Goal: Task Accomplishment & Management: Manage account settings

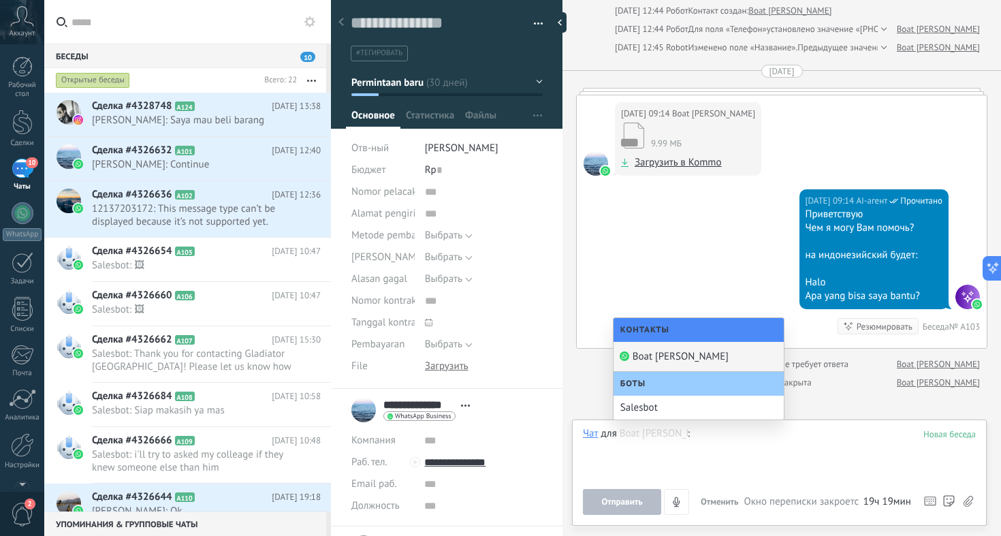
click at [582, 219] on div "[DATE] 09:14 AI-агент Прочитано Приветствую Чем я могу Вам помочь? на индонезий…" at bounding box center [782, 268] width 410 height 159
click at [22, 450] on div at bounding box center [22, 441] width 23 height 24
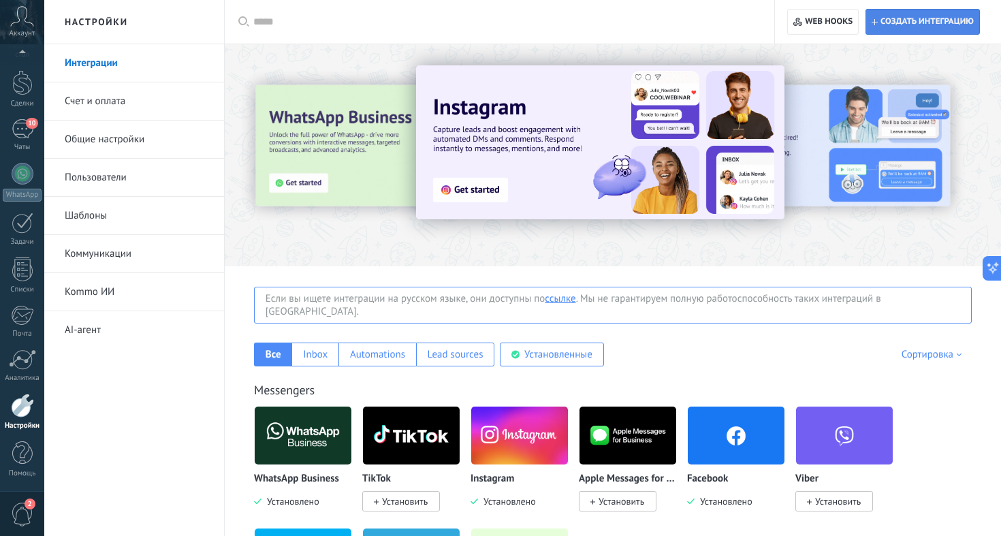
click at [943, 20] on span "Создать интеграцию" at bounding box center [927, 21] width 93 height 11
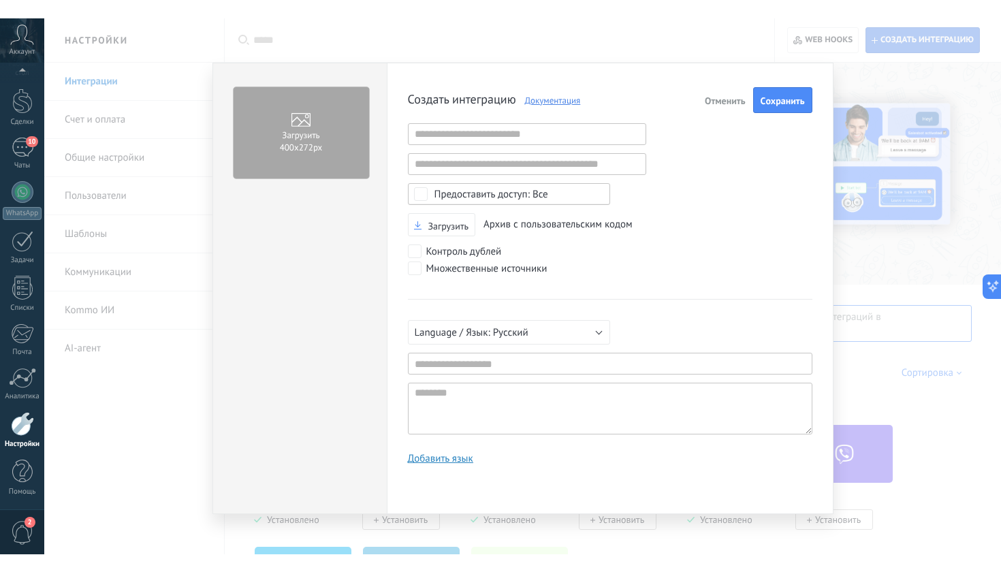
scroll to position [13, 0]
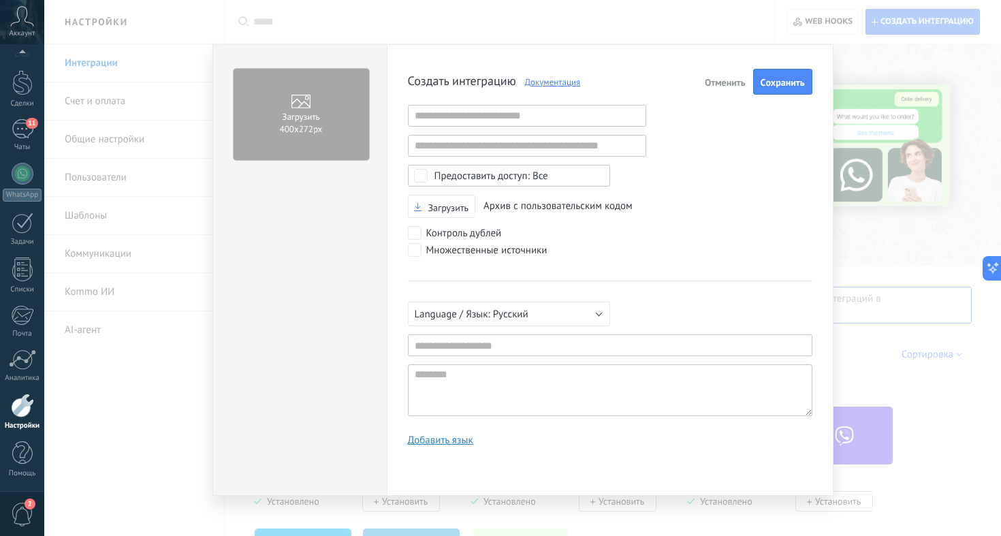
click at [548, 80] on link "Документация" at bounding box center [548, 82] width 65 height 12
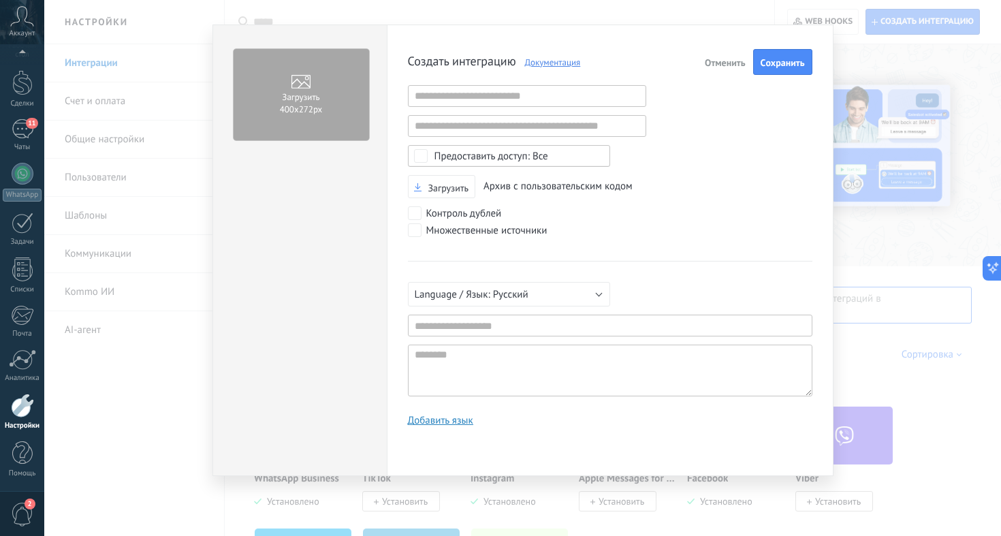
type textarea "**********"
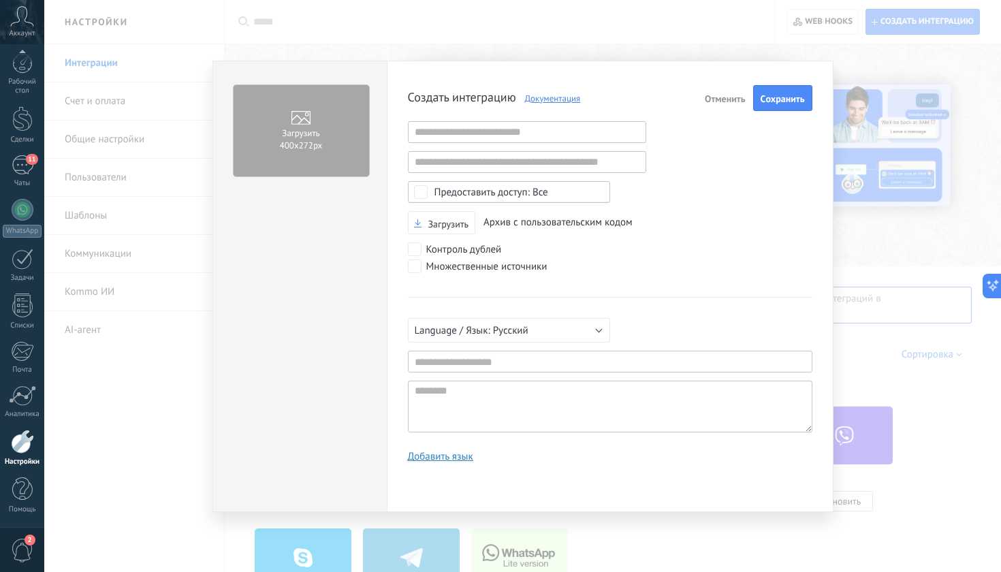
click at [483, 27] on div "Загрузить 400х272px Создать интеграцию Документация Отменить Cохранить Некоррек…" at bounding box center [522, 286] width 957 height 572
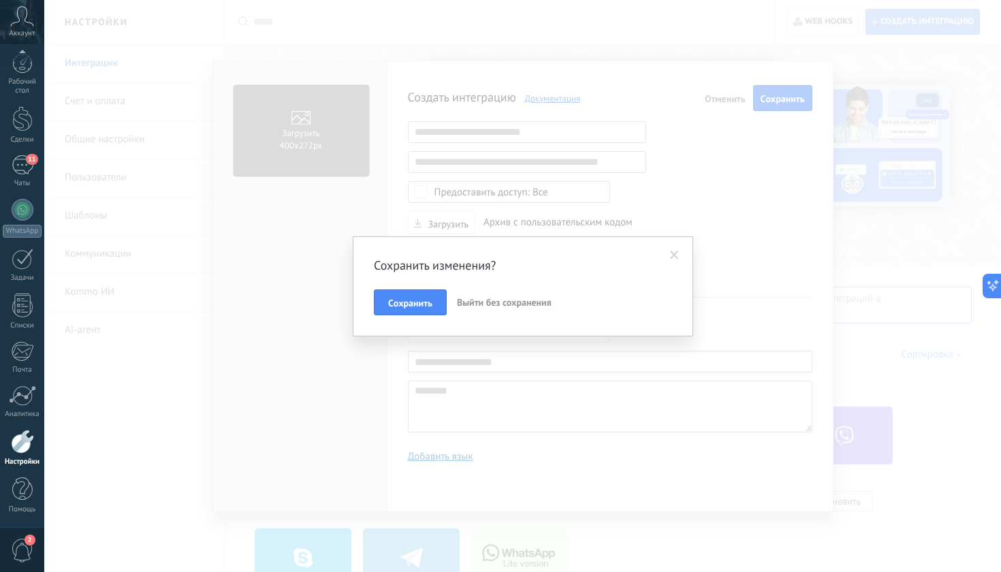
click at [482, 300] on span "Выйти без сохранения" at bounding box center [504, 302] width 95 height 12
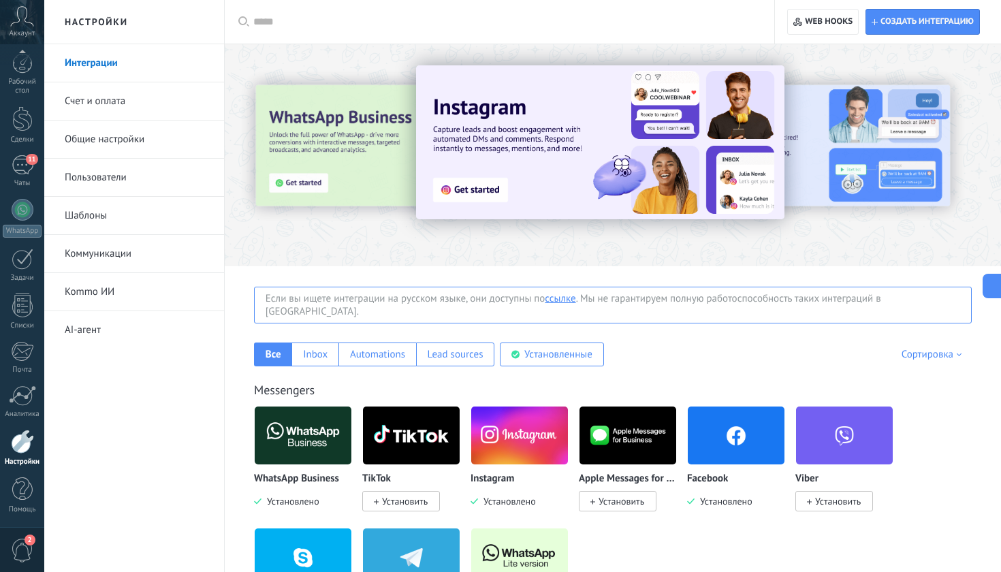
click at [22, 439] on div at bounding box center [22, 442] width 23 height 24
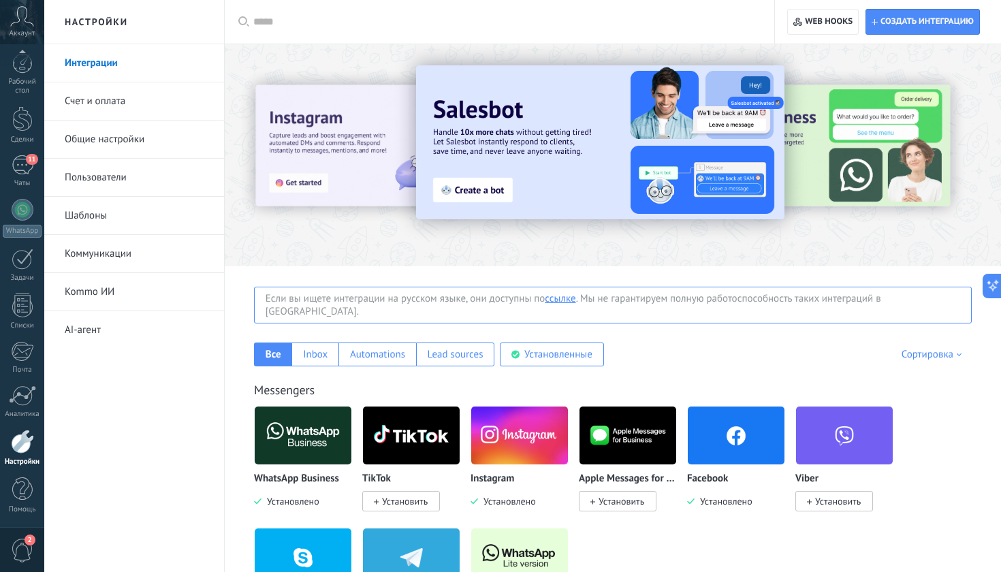
click at [99, 140] on link "Общие настройки" at bounding box center [138, 140] width 146 height 38
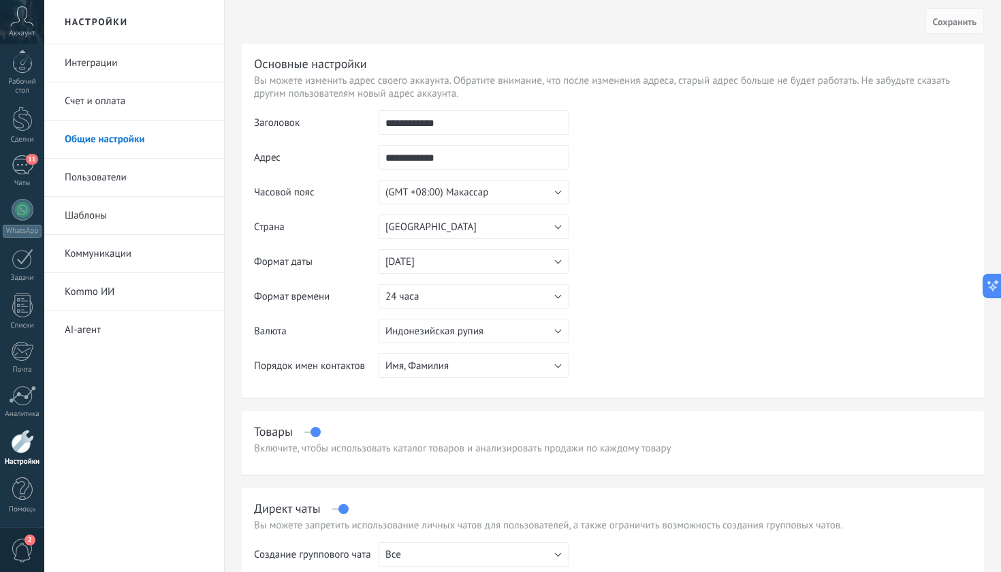
click at [405, 163] on input "**********" at bounding box center [474, 157] width 191 height 25
click at [467, 128] on input "**********" at bounding box center [474, 122] width 191 height 25
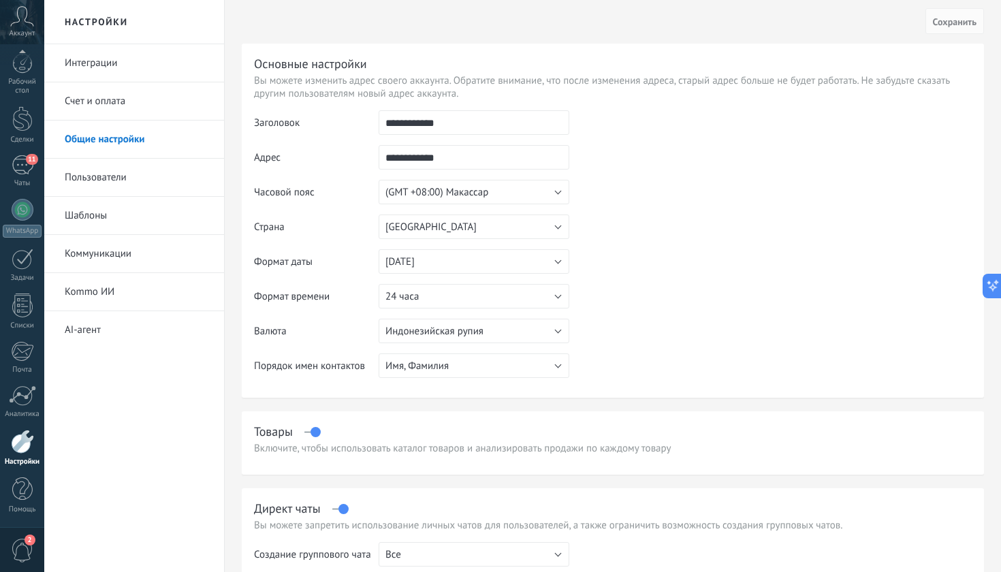
click at [467, 128] on input "**********" at bounding box center [474, 122] width 191 height 25
click at [472, 157] on input "**********" at bounding box center [474, 157] width 191 height 25
click at [470, 160] on input "**********" at bounding box center [474, 157] width 191 height 25
click at [659, 158] on td at bounding box center [771, 179] width 403 height 139
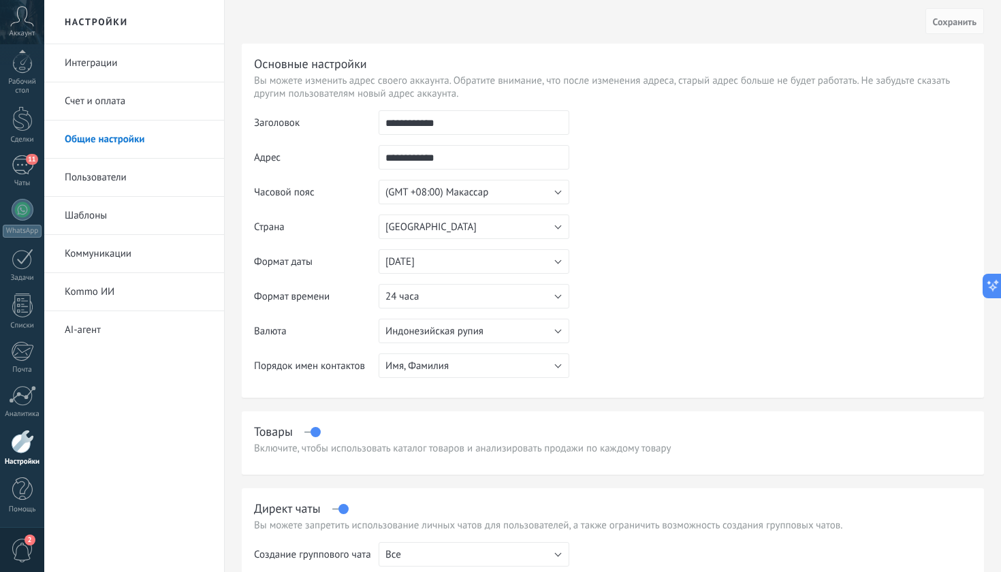
click at [493, 121] on input "**********" at bounding box center [474, 122] width 191 height 25
click at [100, 173] on link "Пользователи" at bounding box center [138, 178] width 146 height 38
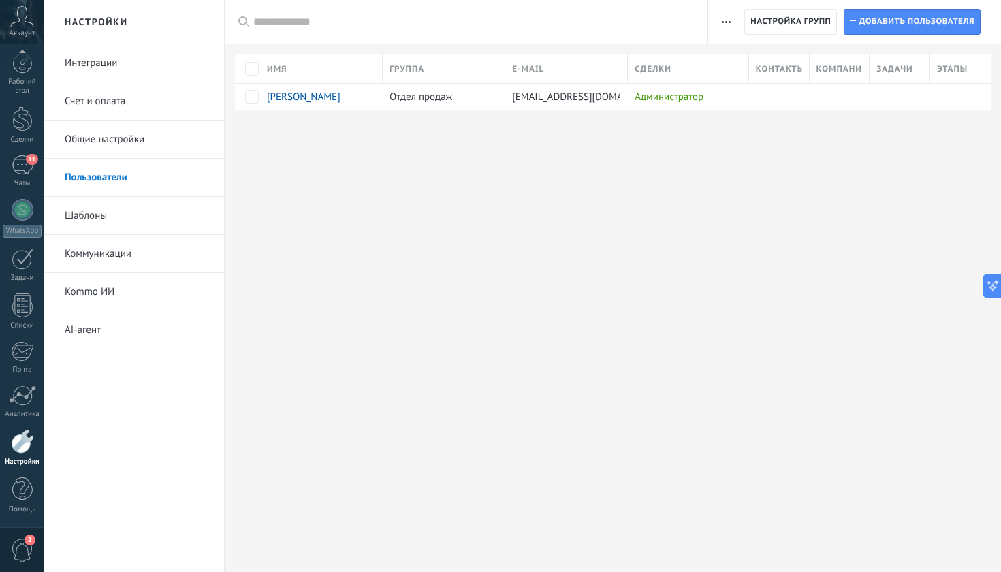
click at [32, 439] on div at bounding box center [22, 442] width 23 height 24
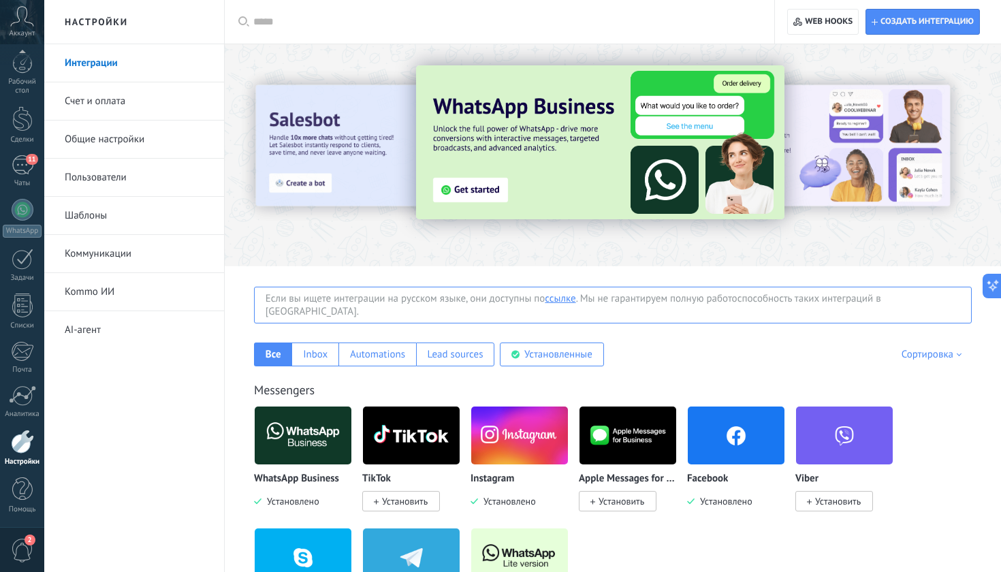
click at [316, 26] on input "text" at bounding box center [504, 22] width 502 height 14
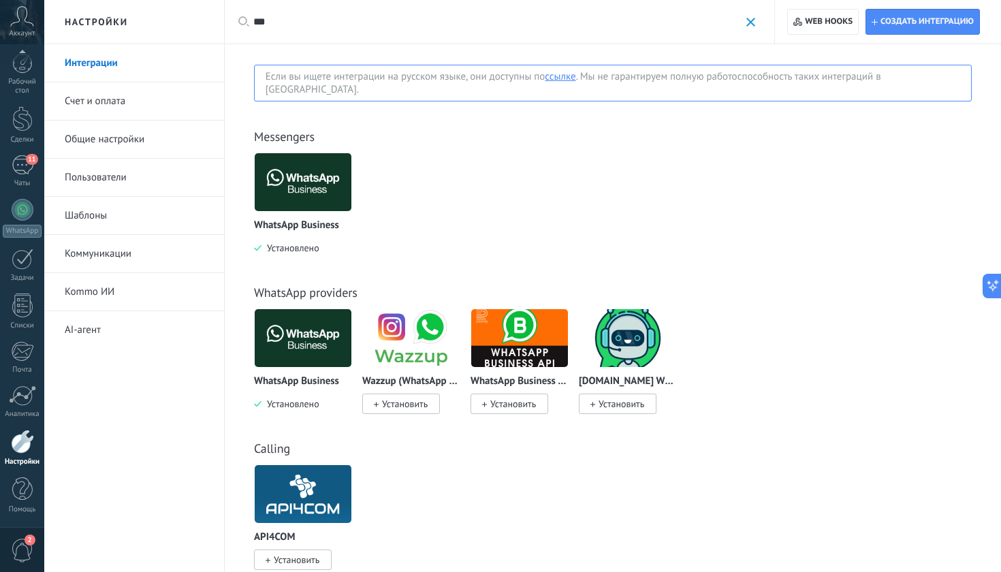
type input "***"
click at [107, 69] on link "Интеграции" at bounding box center [138, 63] width 146 height 38
click at [323, 18] on input "***" at bounding box center [496, 22] width 486 height 14
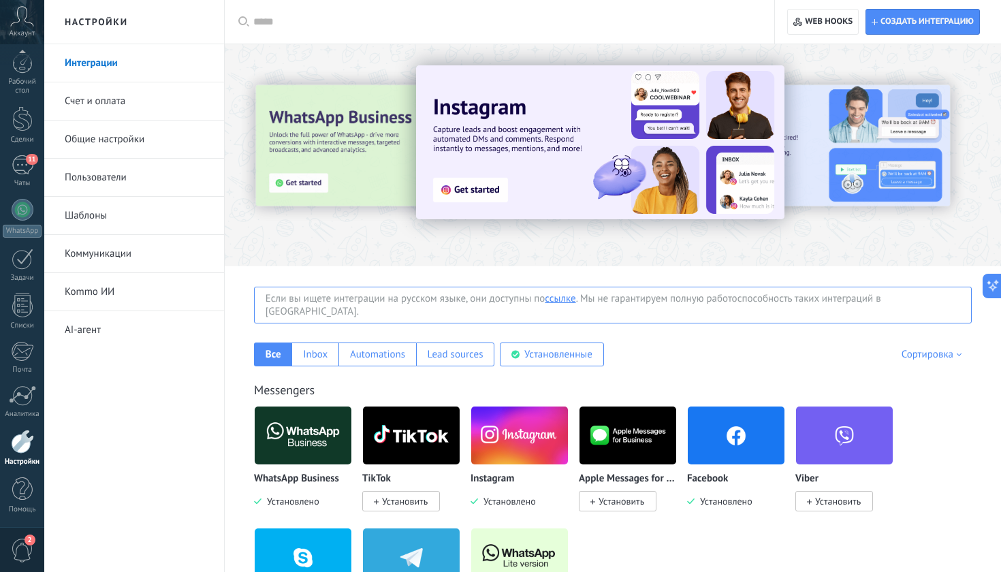
click at [93, 65] on link "Интеграции" at bounding box center [138, 63] width 146 height 38
click at [32, 14] on icon at bounding box center [22, 16] width 24 height 20
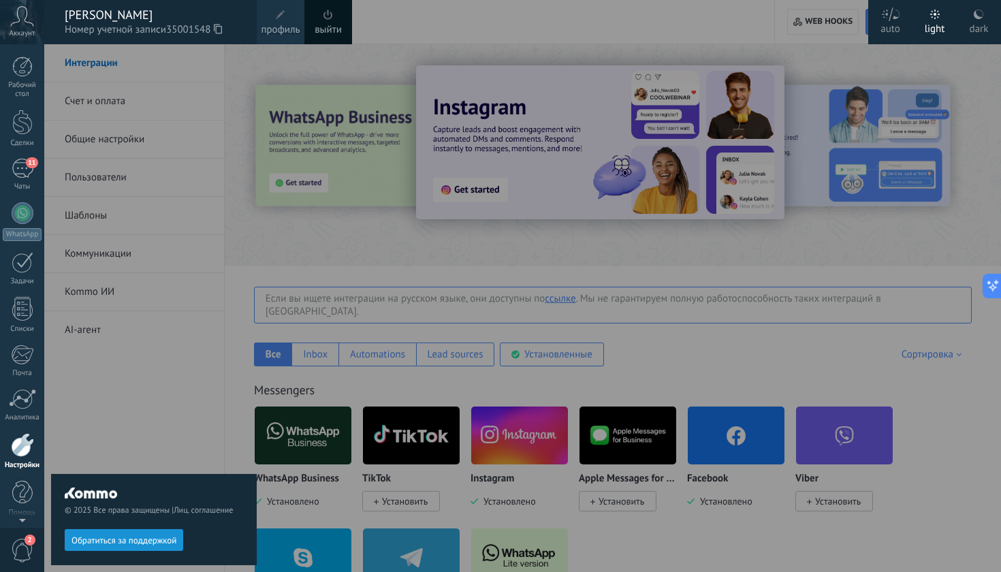
click at [40, 26] on div "Аккаунт" at bounding box center [22, 22] width 44 height 44
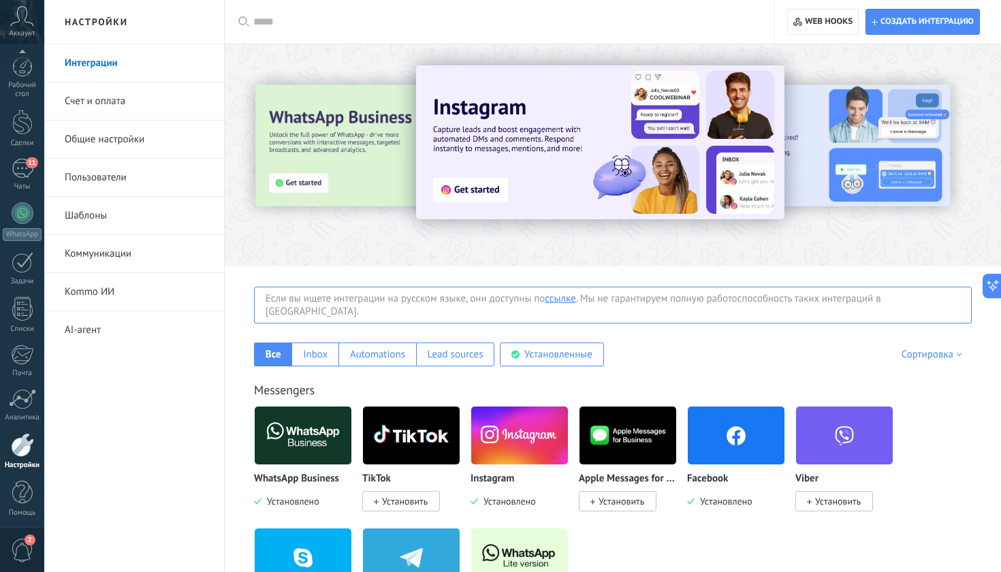
scroll to position [3, 0]
click at [92, 139] on link "Общие настройки" at bounding box center [138, 140] width 146 height 38
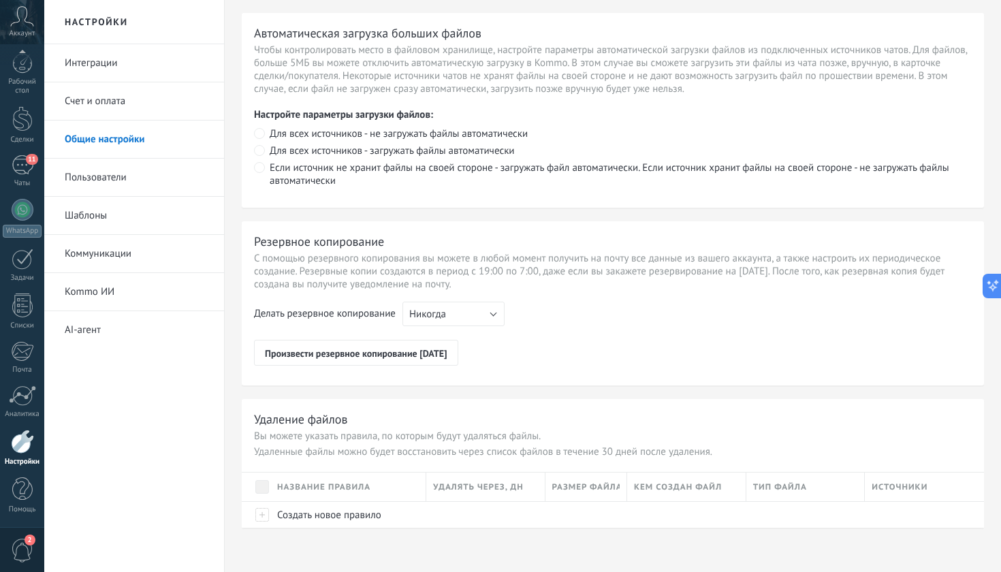
scroll to position [952, 0]
click at [99, 323] on link "AI-агент" at bounding box center [138, 330] width 146 height 38
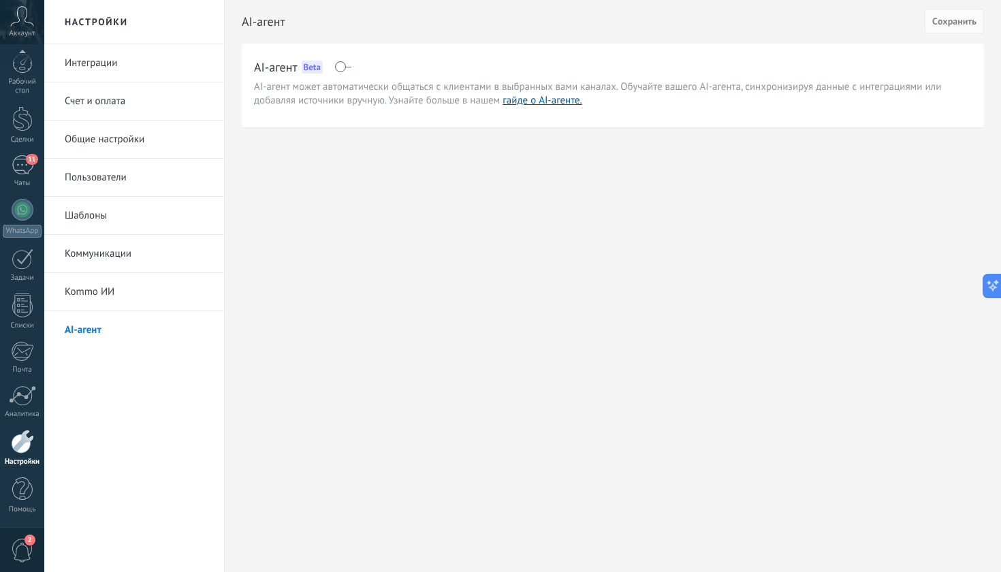
click at [25, 446] on div at bounding box center [22, 442] width 23 height 24
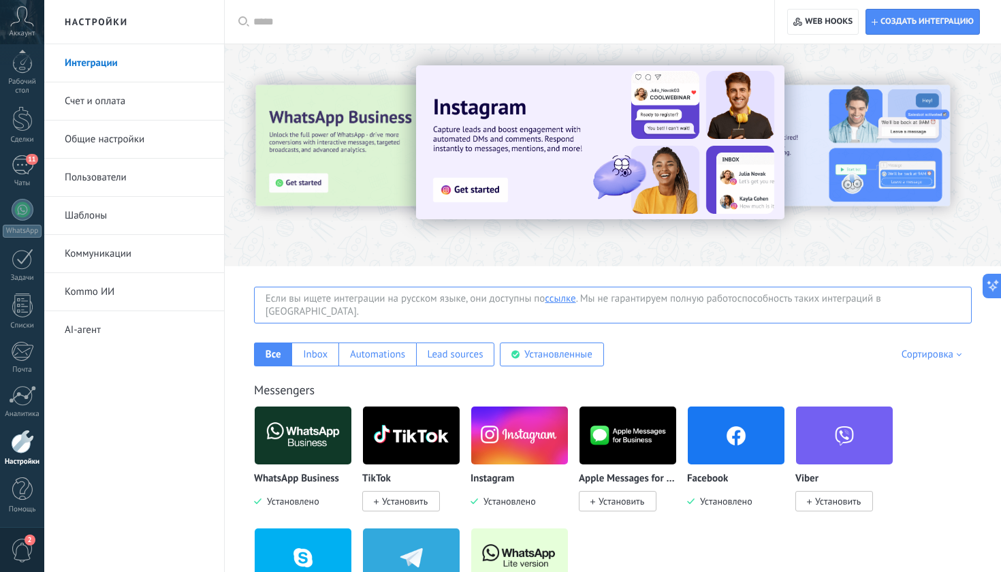
click at [99, 69] on link "Интеграции" at bounding box center [138, 63] width 146 height 38
click at [931, 18] on span "Создать интеграцию" at bounding box center [927, 21] width 93 height 11
type textarea "********"
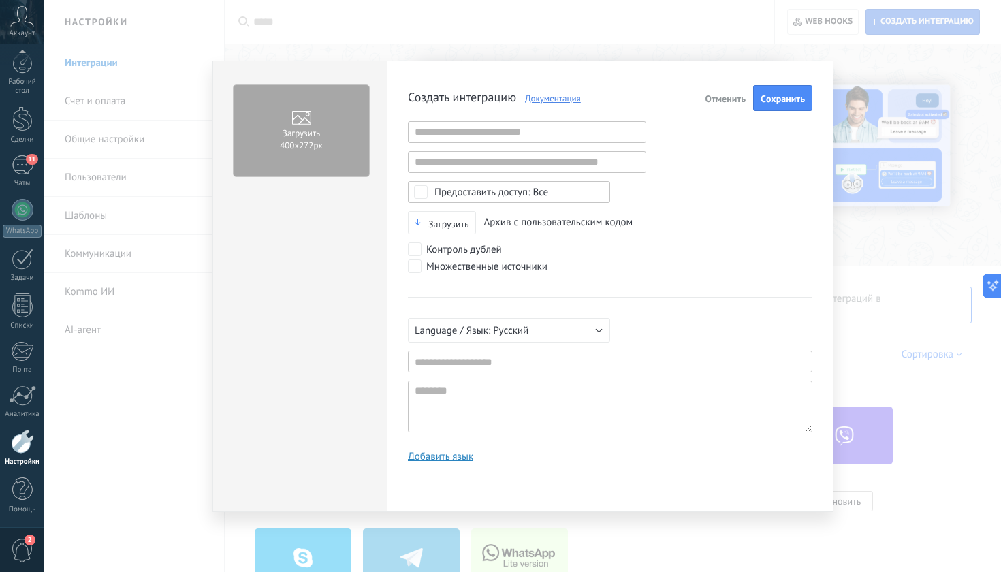
scroll to position [13, 0]
click at [700, 102] on button "Отменить" at bounding box center [726, 98] width 52 height 26
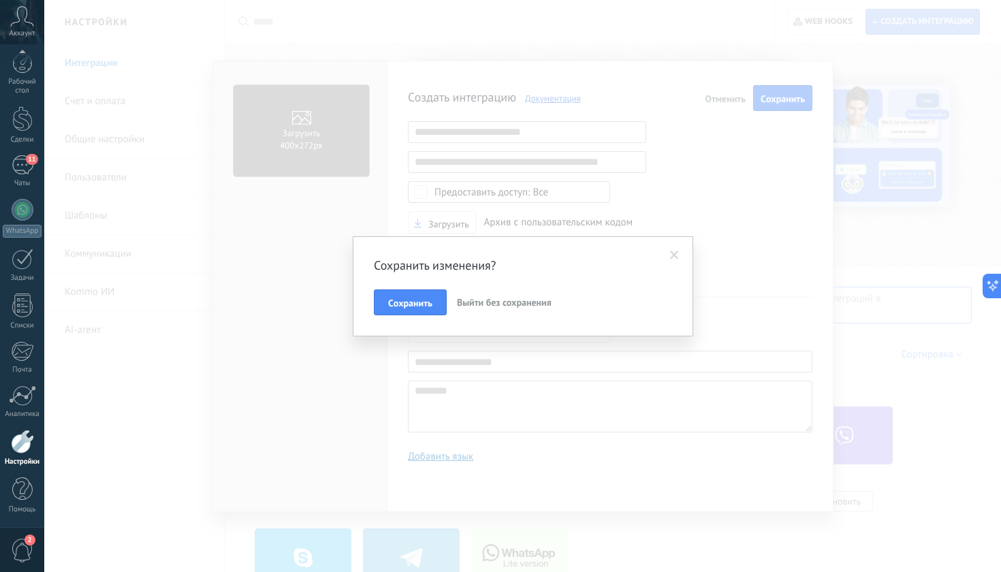
click at [491, 304] on span "Выйти без сохранения" at bounding box center [504, 302] width 95 height 12
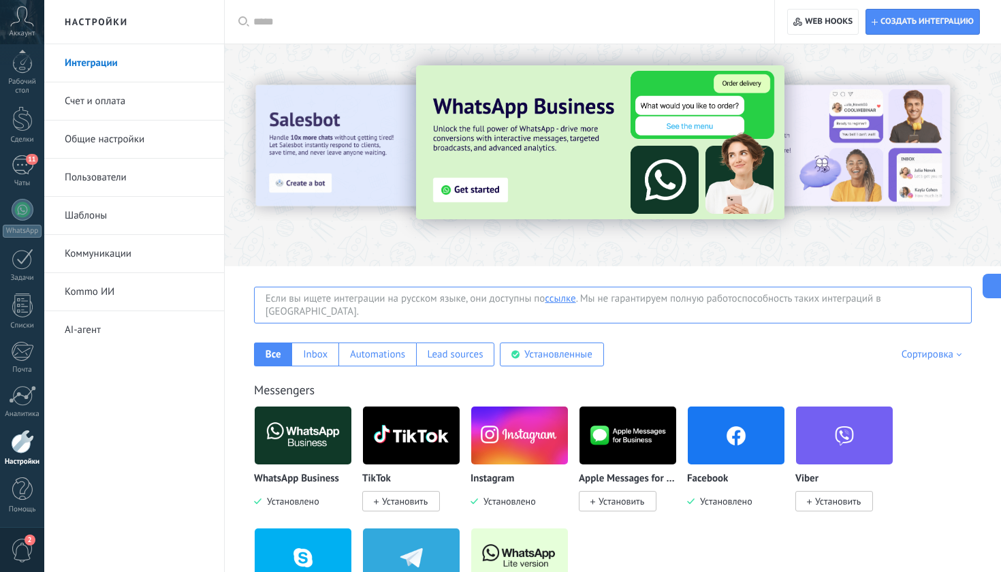
click at [29, 452] on div at bounding box center [22, 442] width 23 height 24
click at [108, 140] on link "Общие настройки" at bounding box center [138, 140] width 146 height 38
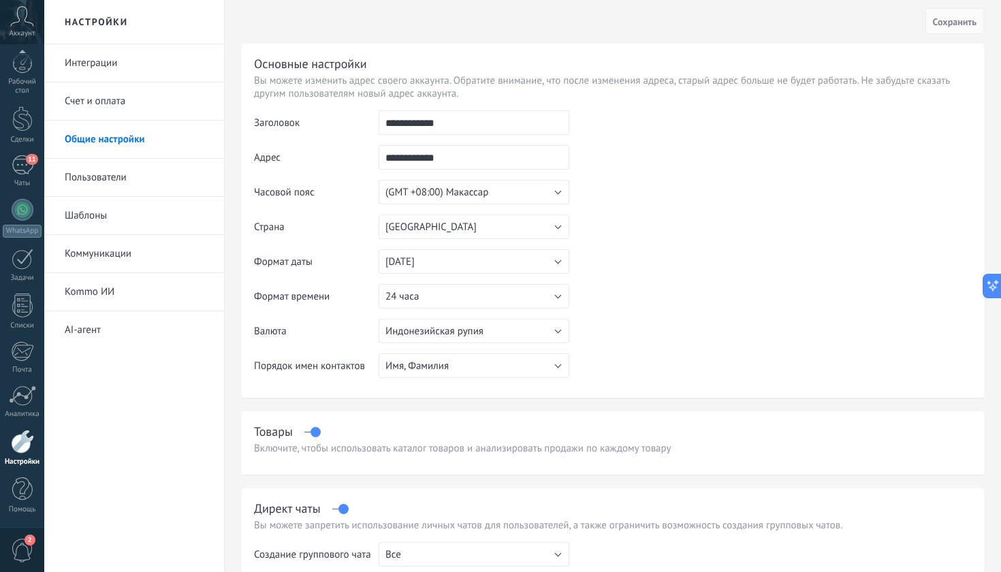
click at [23, 25] on icon at bounding box center [22, 16] width 24 height 20
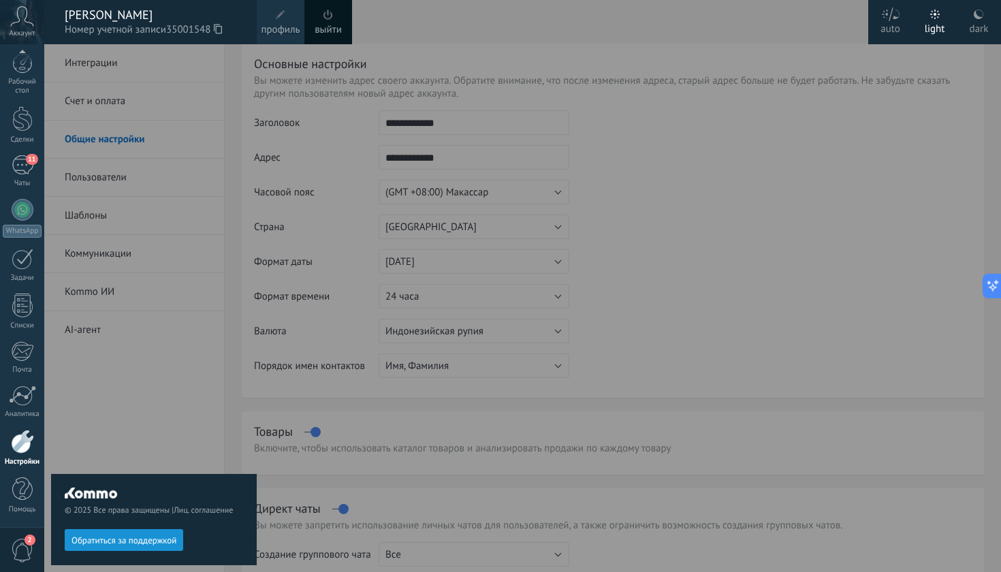
click at [285, 24] on span "профиль" at bounding box center [280, 29] width 39 height 15
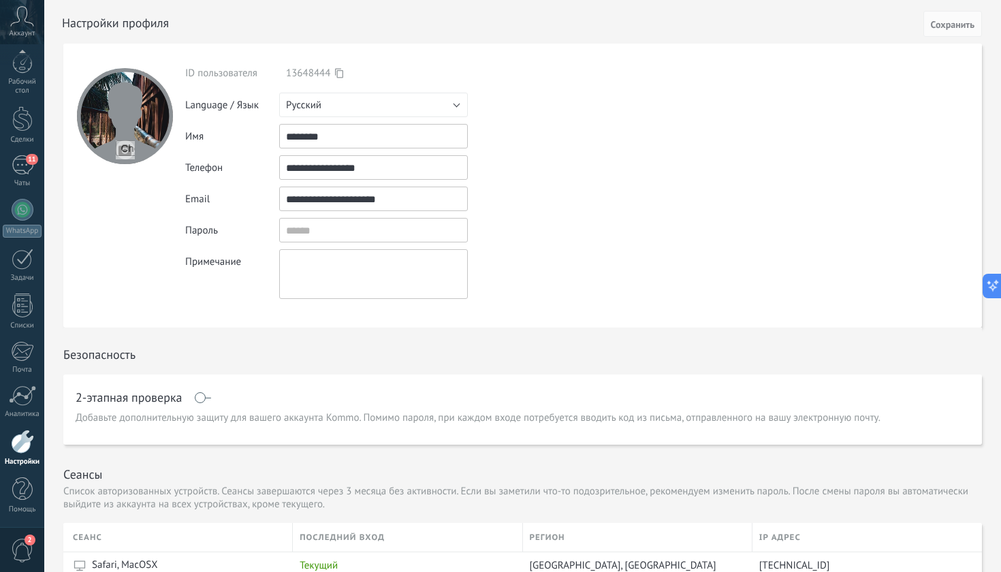
click at [452, 113] on button "Русский" at bounding box center [373, 105] width 189 height 25
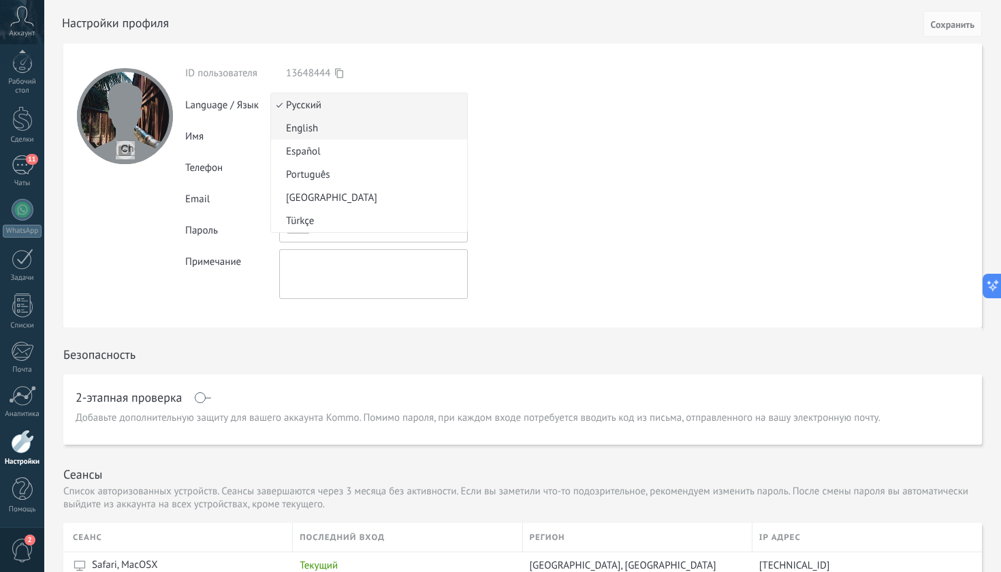
click at [353, 131] on span "English" at bounding box center [367, 128] width 192 height 13
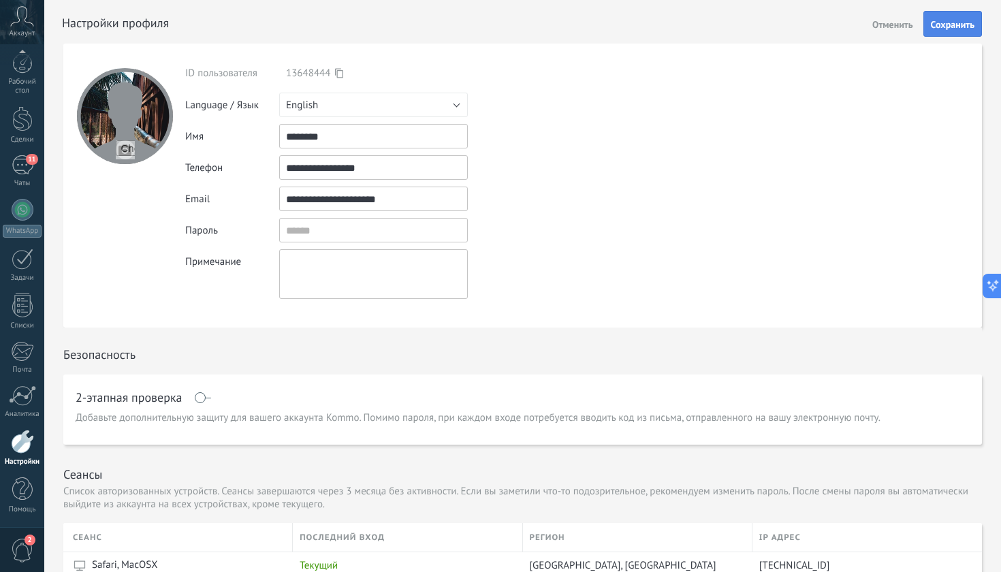
click at [966, 20] on span "Сохранить" at bounding box center [953, 25] width 44 height 10
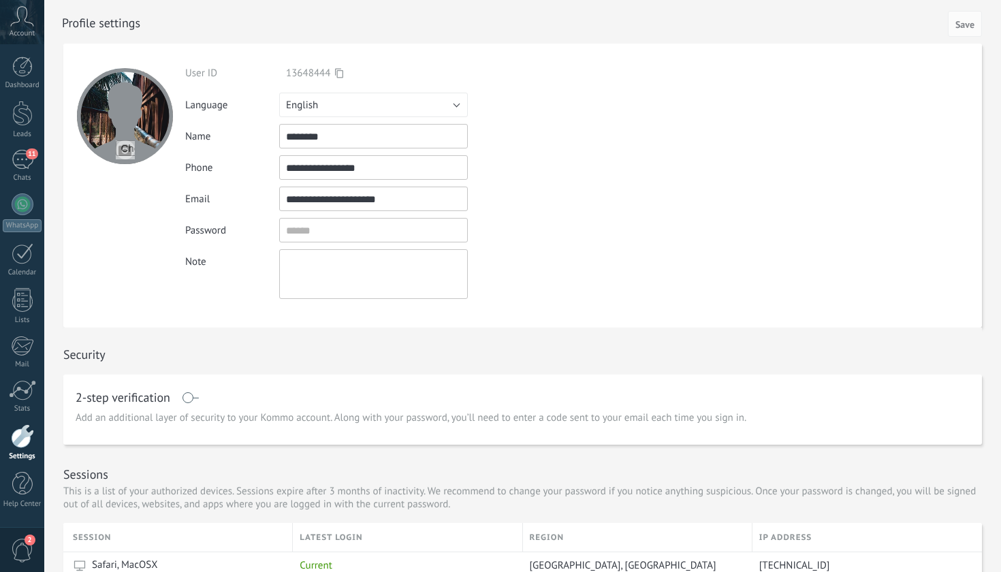
click at [23, 439] on div at bounding box center [22, 436] width 23 height 24
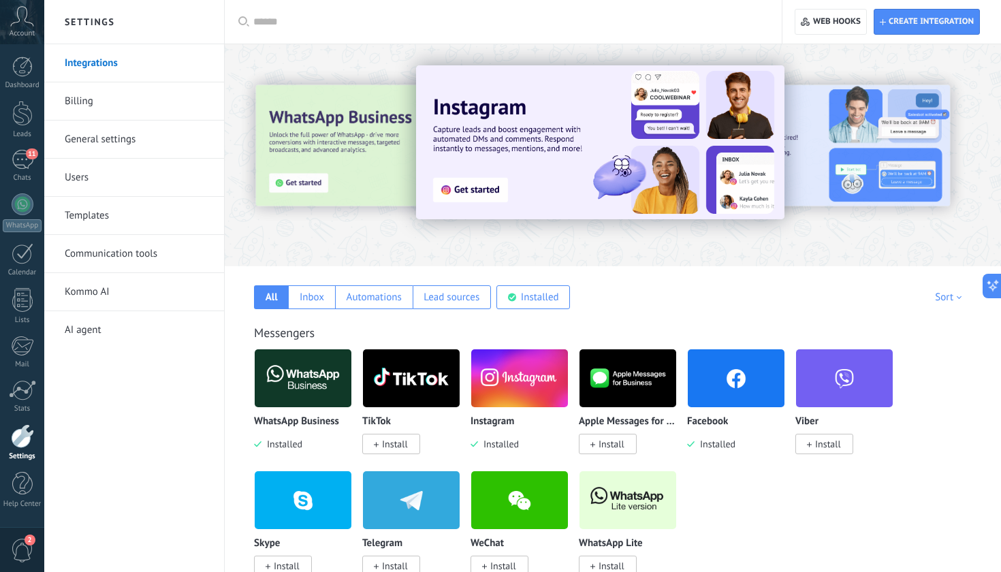
click at [125, 58] on link "Integrations" at bounding box center [138, 63] width 146 height 38
click at [133, 248] on link "Communication tools" at bounding box center [138, 254] width 146 height 38
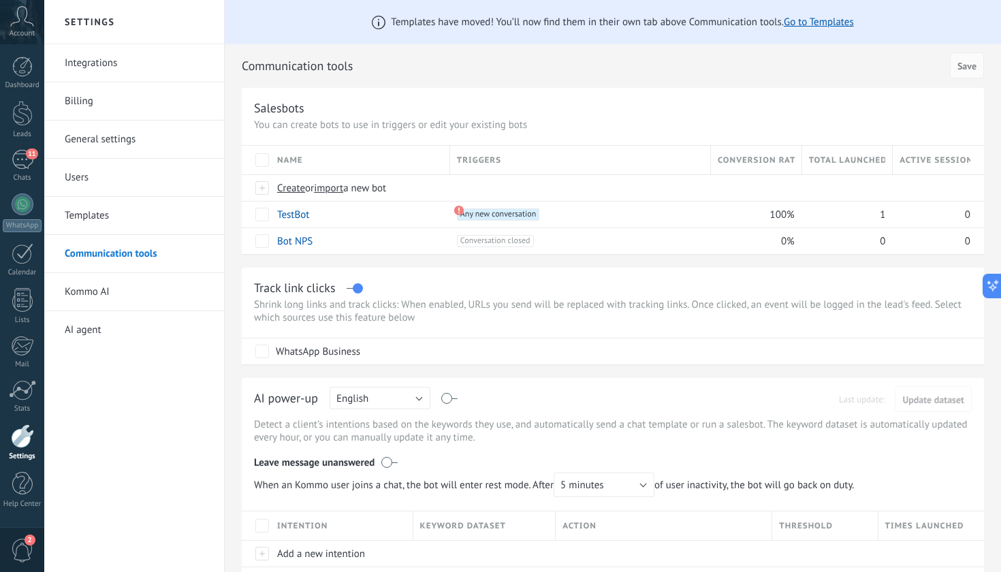
click at [91, 133] on link "General settings" at bounding box center [138, 140] width 146 height 38
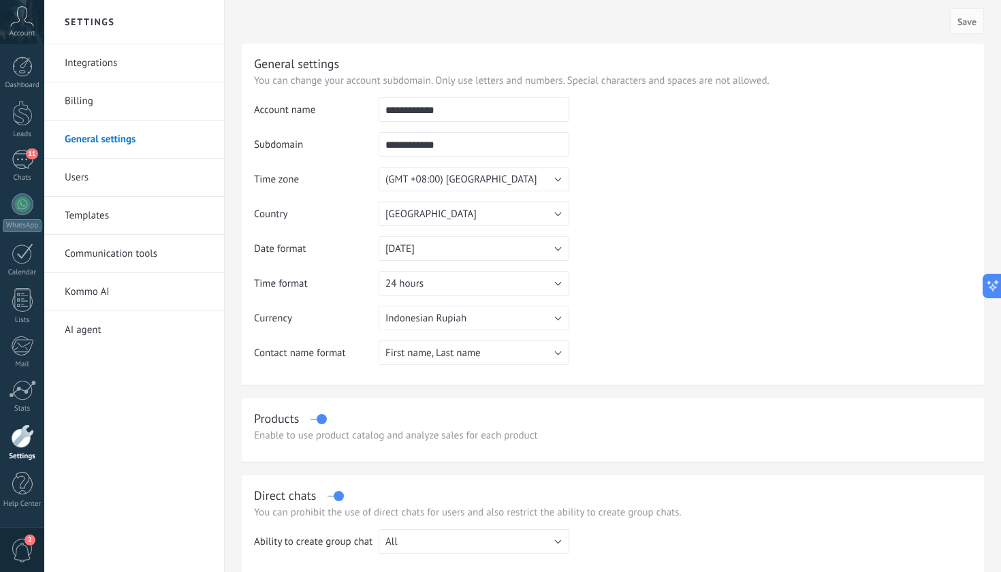
click at [97, 61] on link "Integrations" at bounding box center [138, 63] width 146 height 38
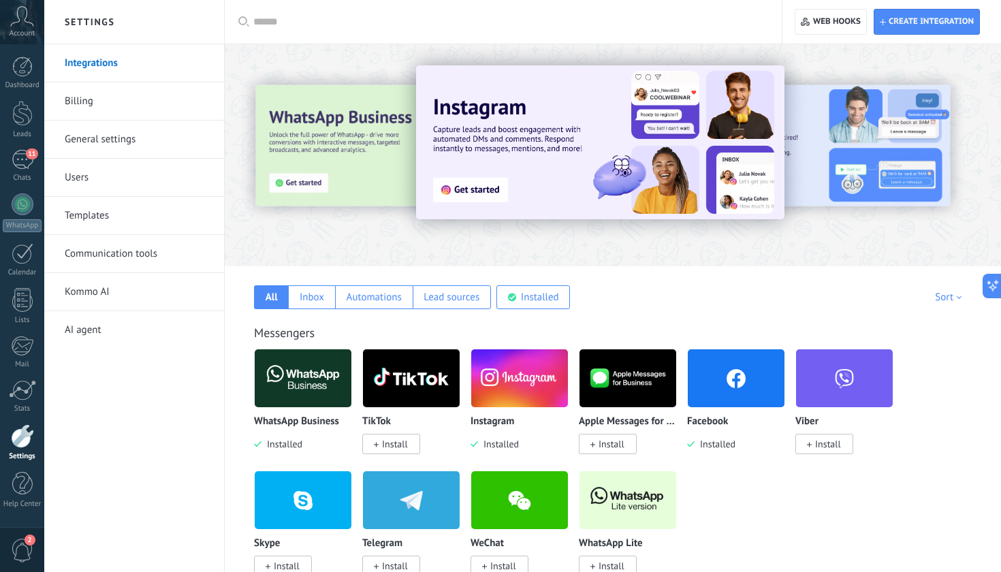
click at [25, 16] on icon at bounding box center [22, 16] width 24 height 20
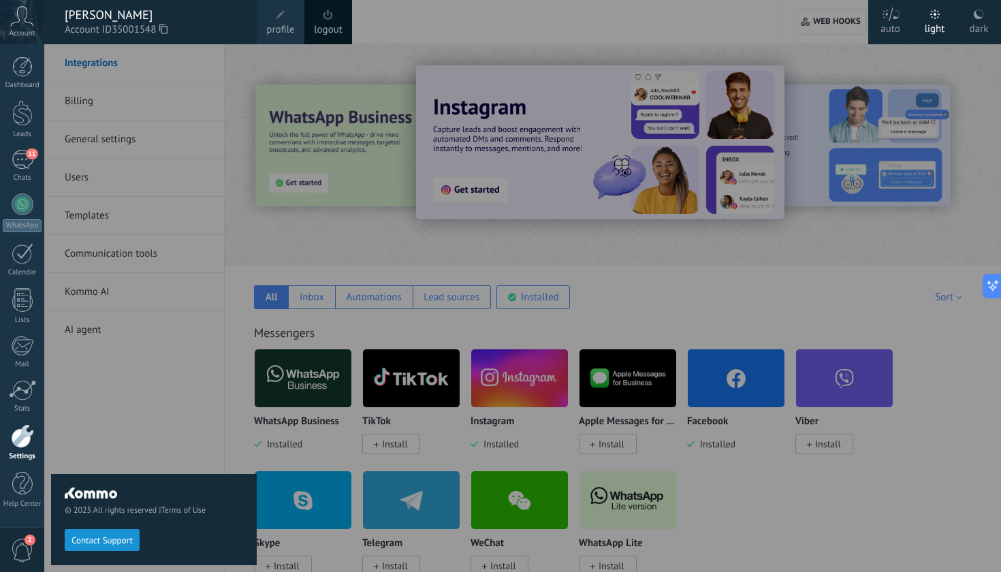
click at [25, 16] on icon at bounding box center [22, 16] width 24 height 20
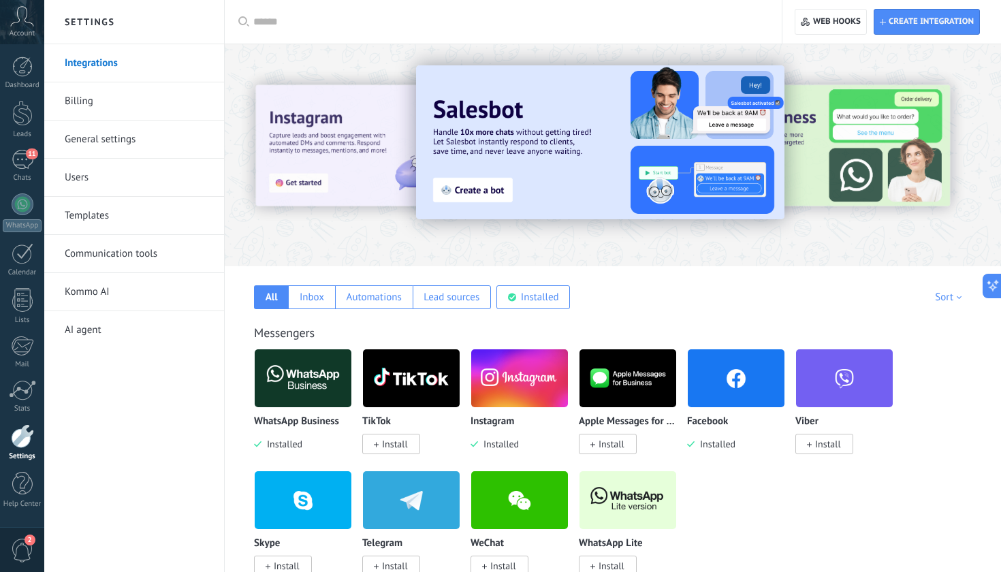
click at [96, 143] on link "General settings" at bounding box center [138, 140] width 146 height 38
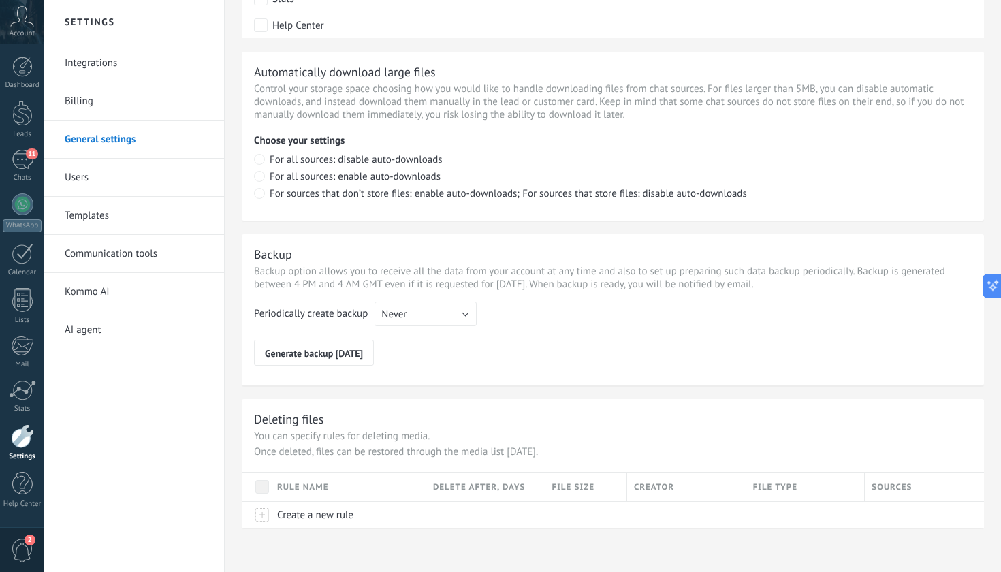
scroll to position [901, 0]
click at [29, 497] on link "Help Center" at bounding box center [22, 490] width 44 height 37
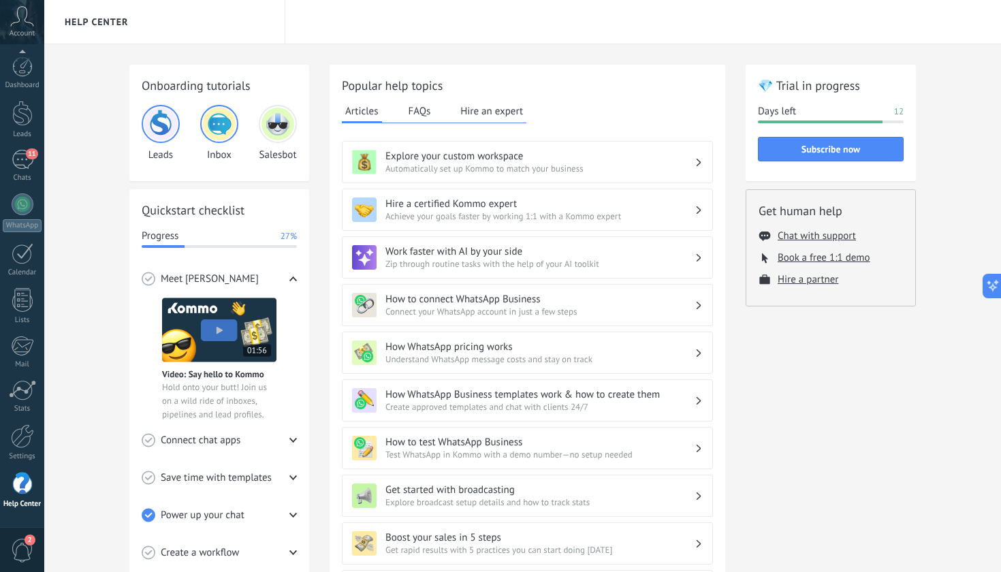
click at [26, 542] on span "2" at bounding box center [30, 540] width 11 height 11
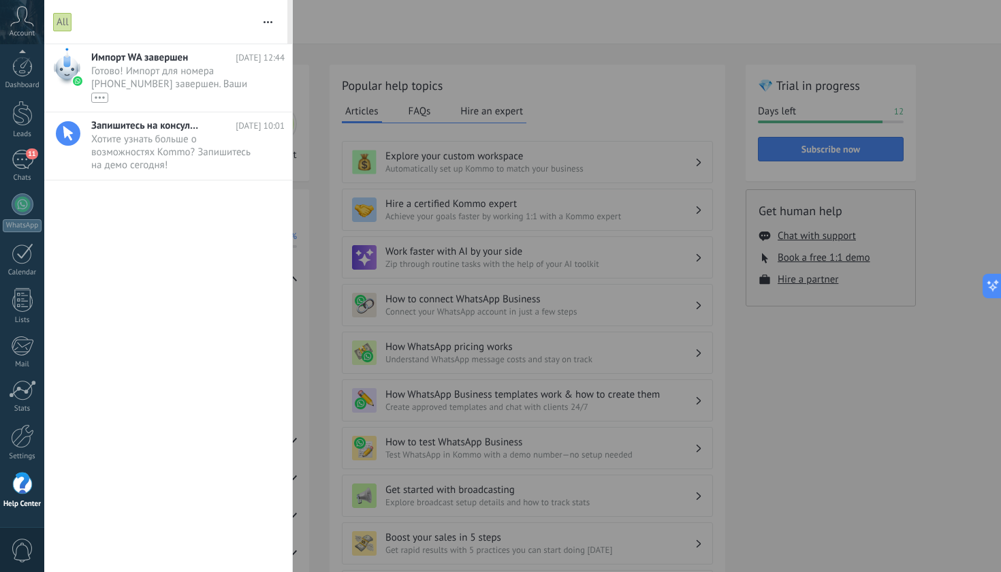
click at [17, 503] on div "Help Center" at bounding box center [23, 504] width 40 height 9
click at [23, 436] on div at bounding box center [22, 436] width 23 height 24
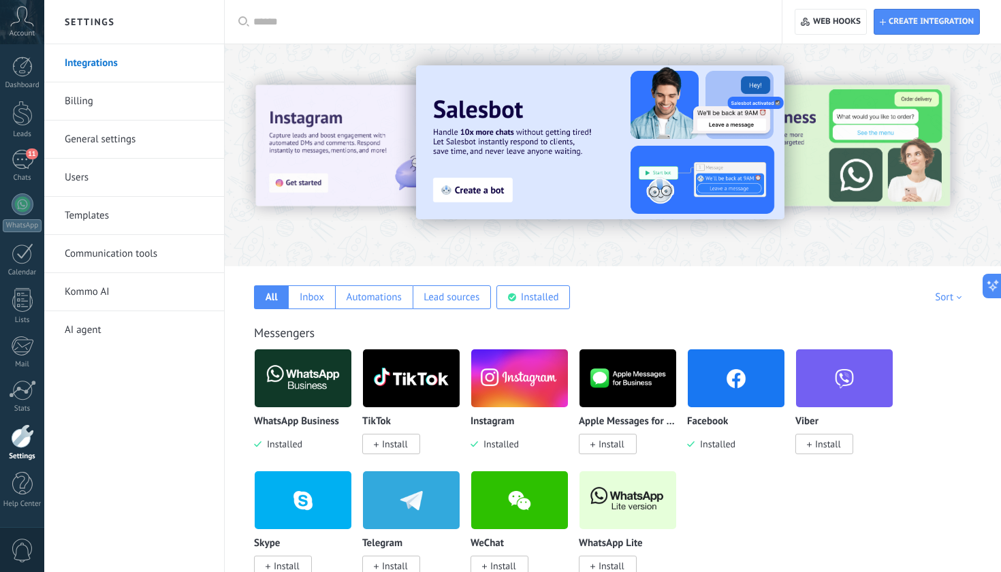
click at [119, 139] on link "General settings" at bounding box center [138, 140] width 146 height 38
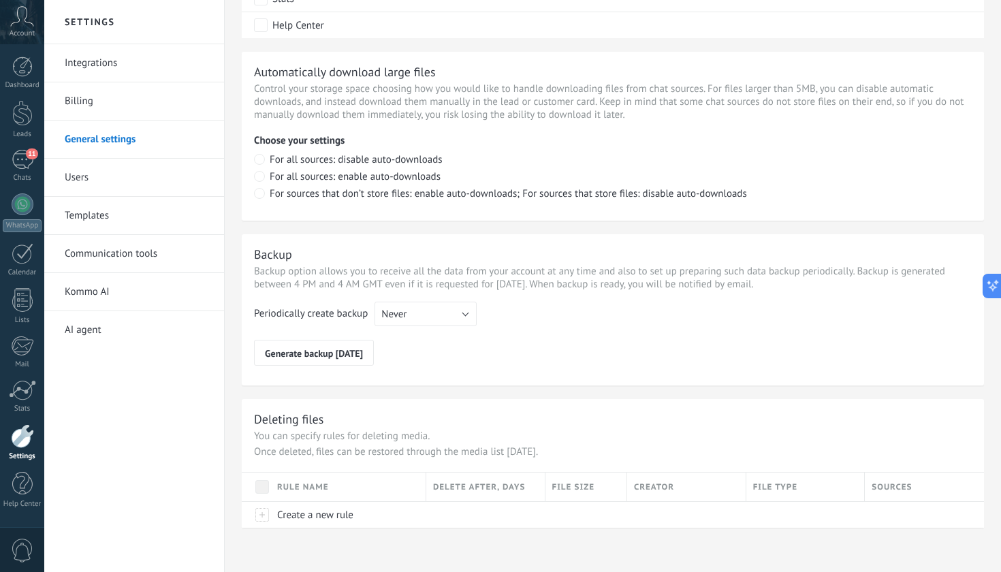
scroll to position [901, 0]
click at [26, 24] on icon at bounding box center [22, 16] width 24 height 20
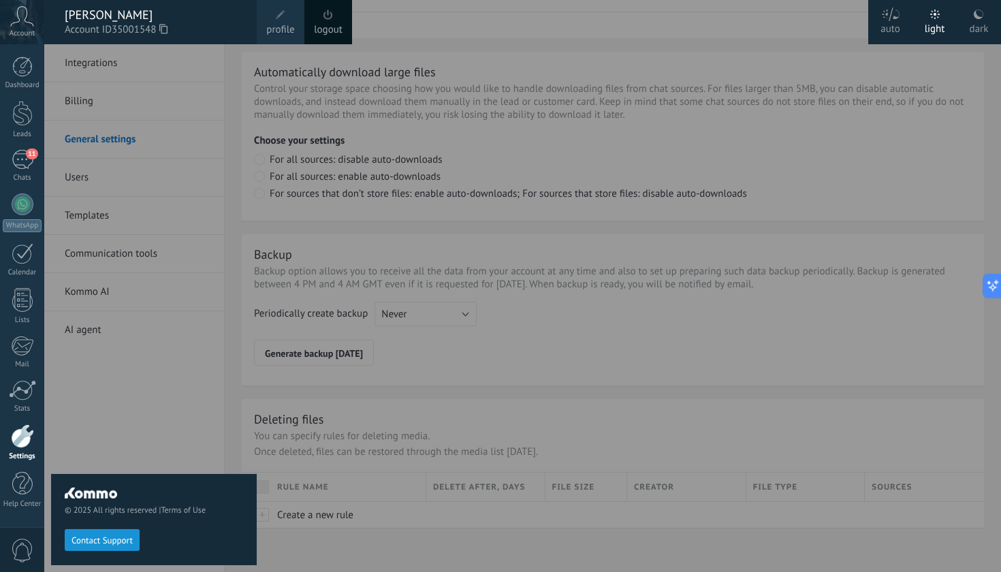
click at [277, 18] on span at bounding box center [281, 15] width 10 height 10
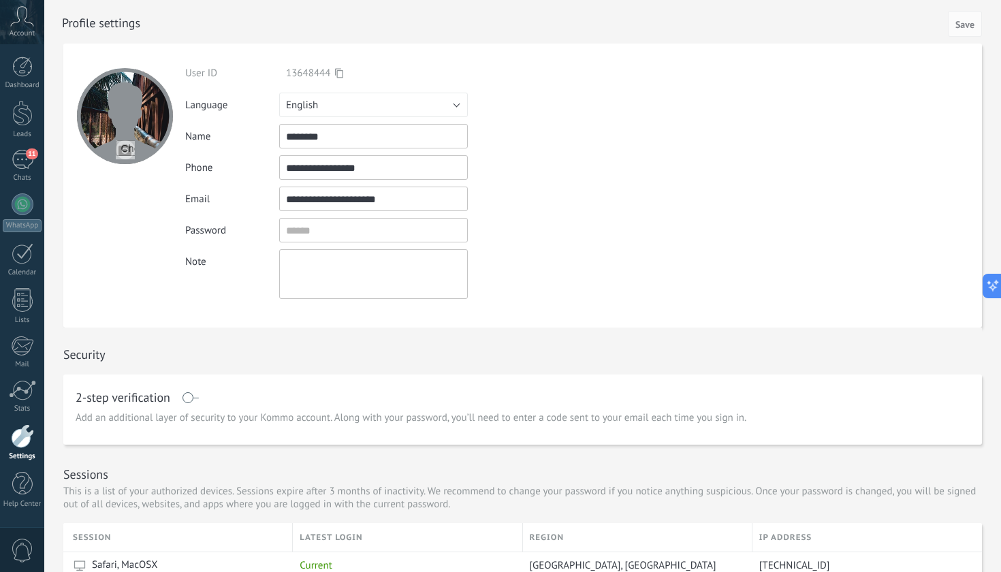
click at [16, 16] on icon at bounding box center [22, 16] width 24 height 20
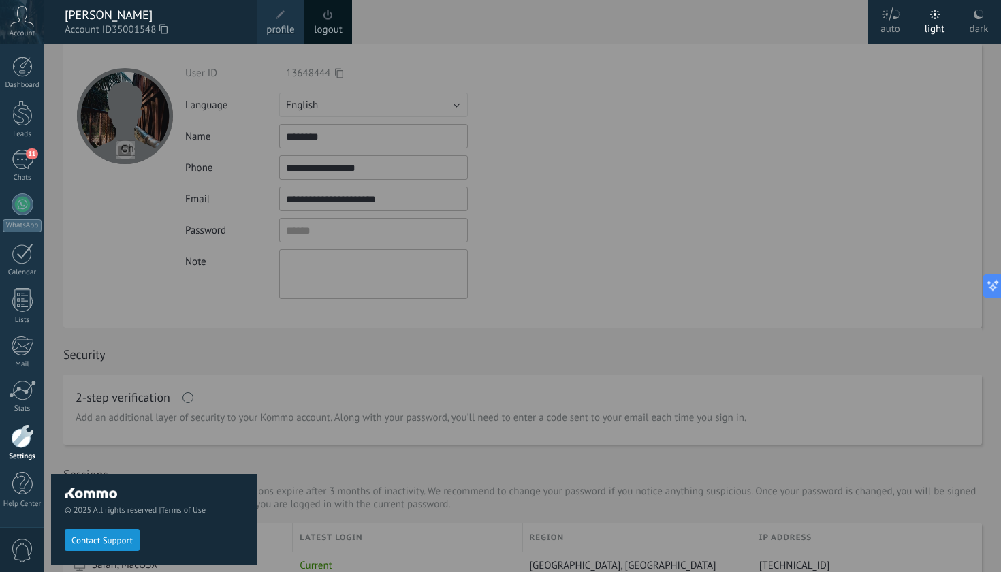
click at [277, 19] on span at bounding box center [281, 15] width 10 height 10
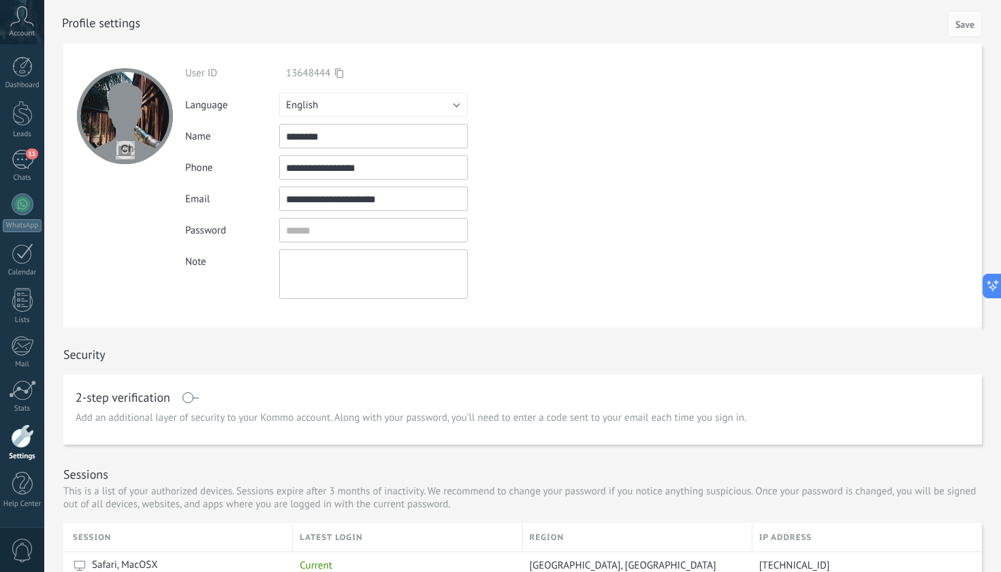
click at [518, 118] on div "**********" at bounding box center [384, 183] width 399 height 232
